Goal: Transaction & Acquisition: Obtain resource

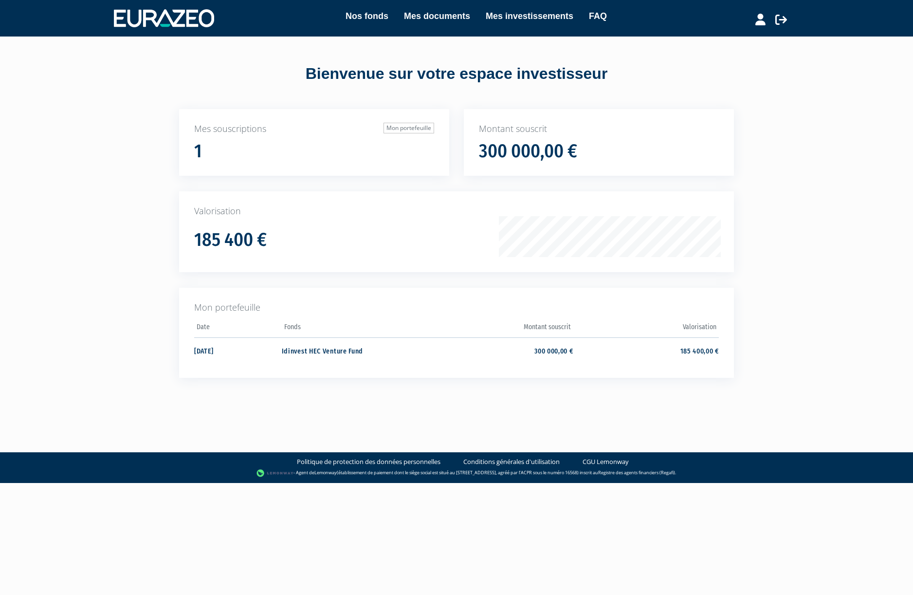
click at [362, 18] on link "Nos fonds" at bounding box center [367, 16] width 43 height 14
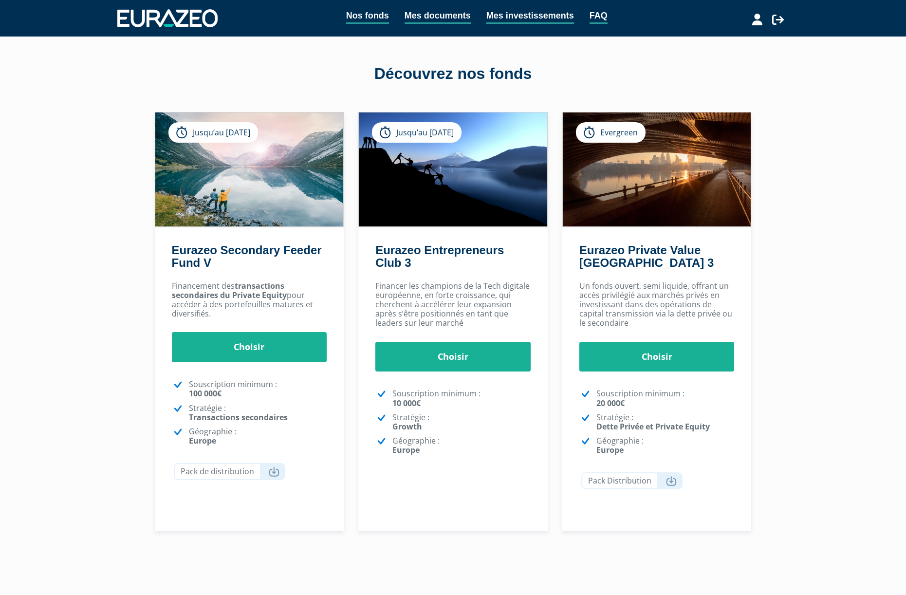
click at [436, 16] on link "Mes documents" at bounding box center [438, 16] width 66 height 15
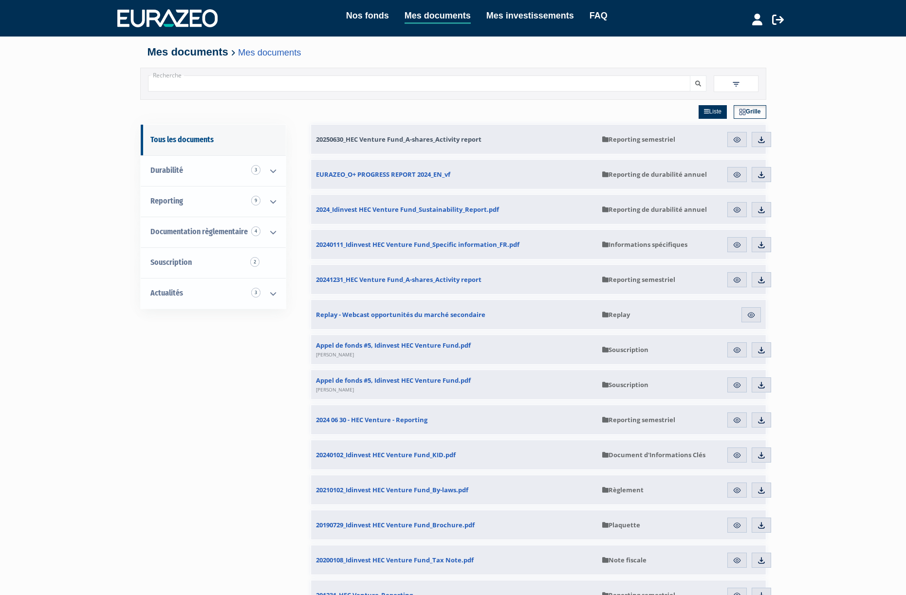
click at [450, 145] on link "20250630_HEC Venture Fund_A-shares_Activity report" at bounding box center [454, 139] width 286 height 29
